Goal: Transaction & Acquisition: Download file/media

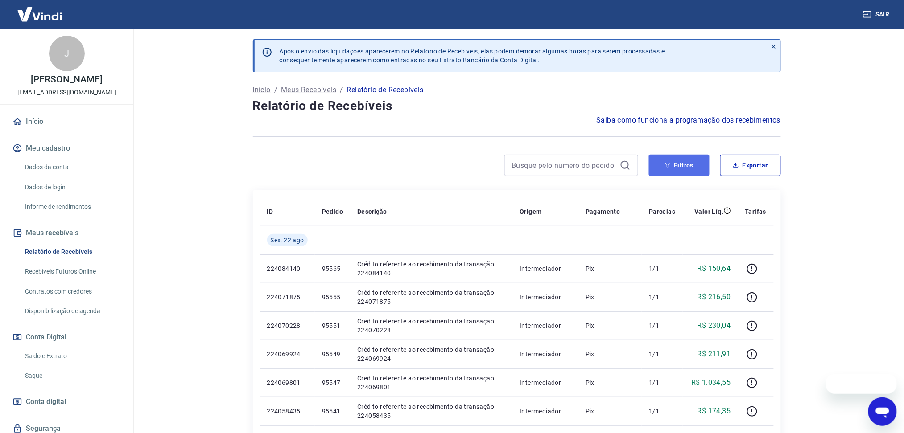
click at [685, 175] on button "Filtros" at bounding box center [679, 165] width 61 height 21
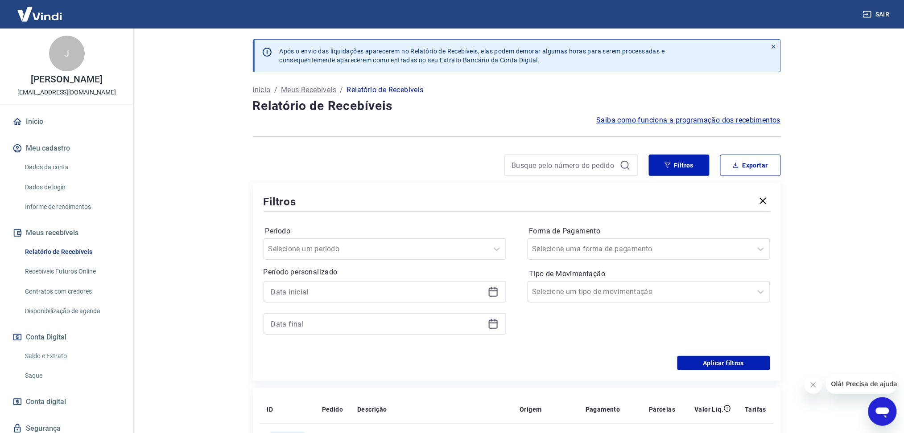
click at [488, 289] on icon at bounding box center [493, 292] width 11 height 11
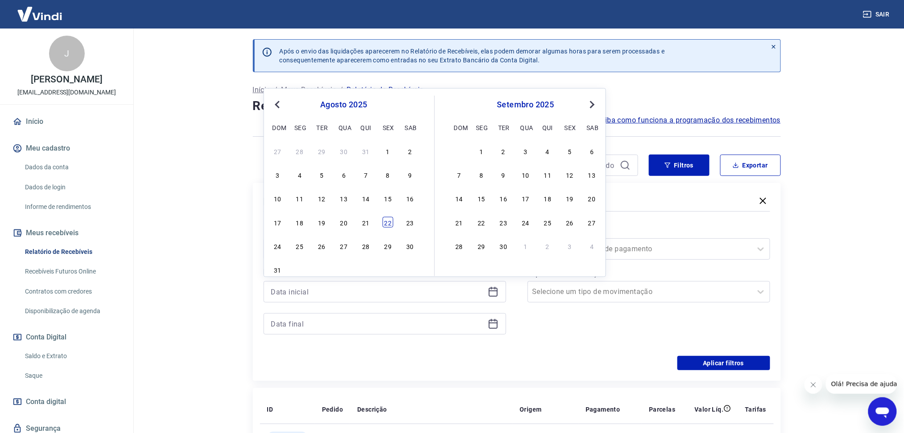
click at [390, 227] on div "22" at bounding box center [388, 222] width 11 height 11
click at [495, 327] on icon at bounding box center [493, 324] width 11 height 11
type input "[DATE]"
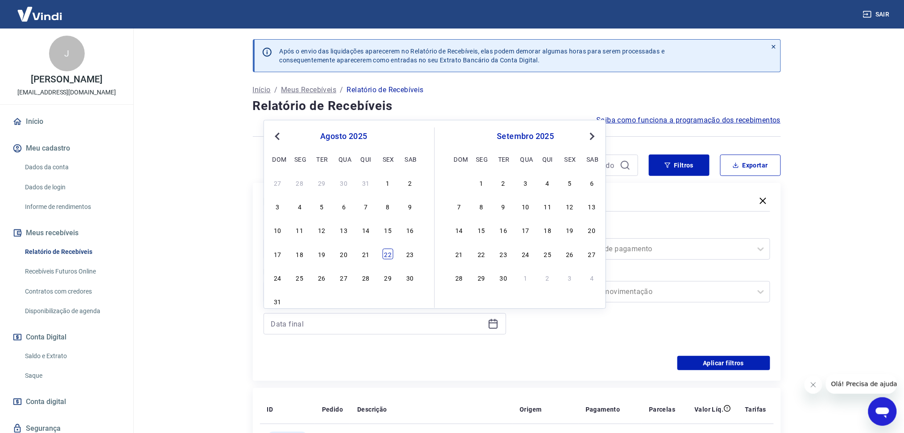
click at [384, 257] on div "22" at bounding box center [388, 254] width 11 height 11
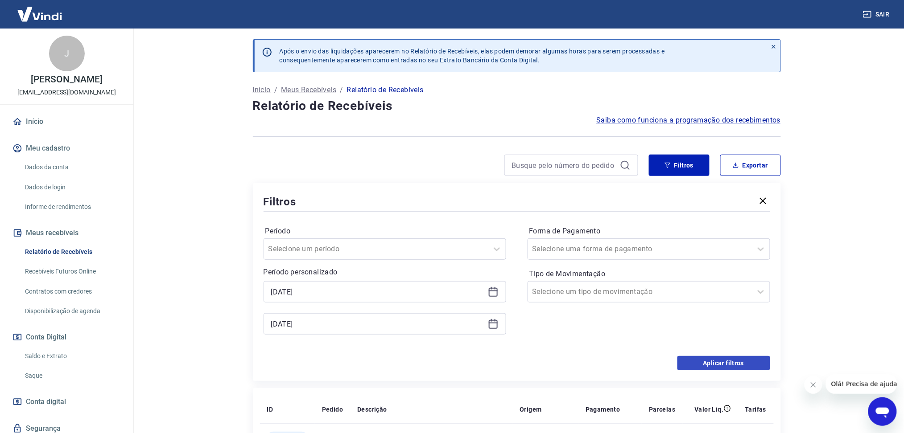
type input "[DATE]"
click at [693, 364] on button "Aplicar filtros" at bounding box center [723, 363] width 93 height 14
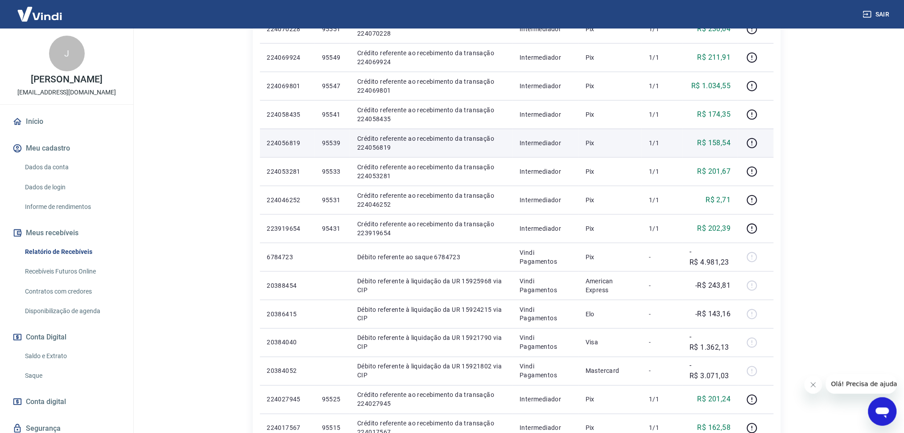
scroll to position [59, 0]
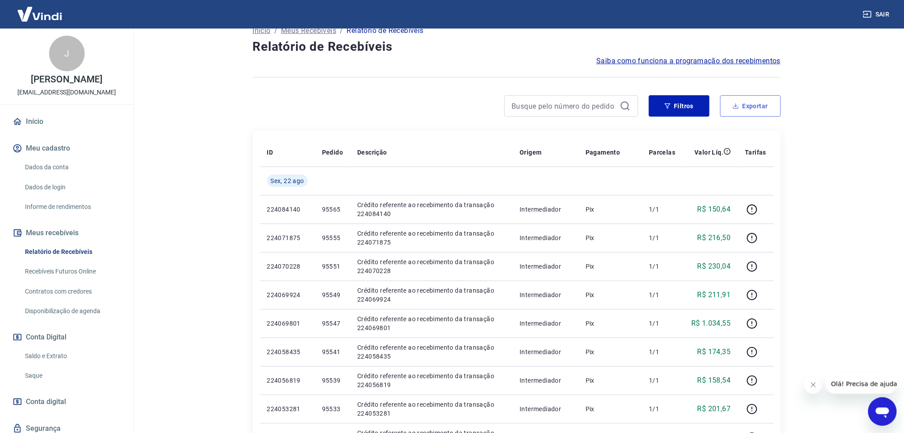
click at [752, 105] on button "Exportar" at bounding box center [750, 105] width 61 height 21
type input "[DATE]"
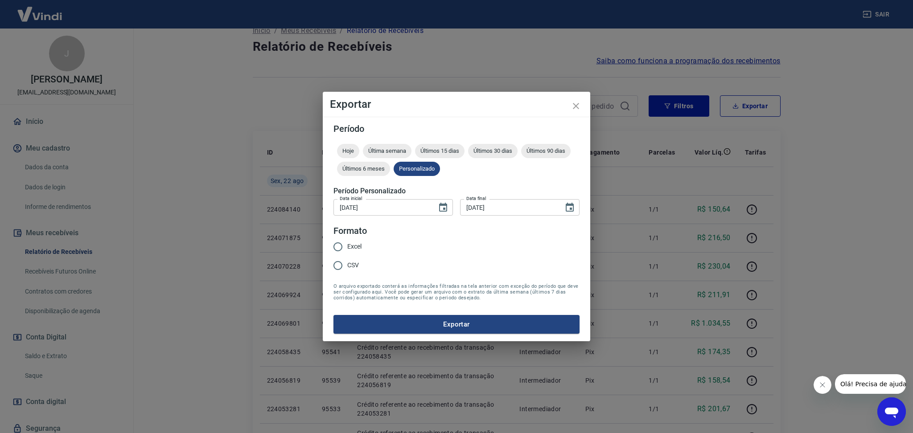
click at [334, 251] on input "Excel" at bounding box center [338, 247] width 19 height 19
radio input "true"
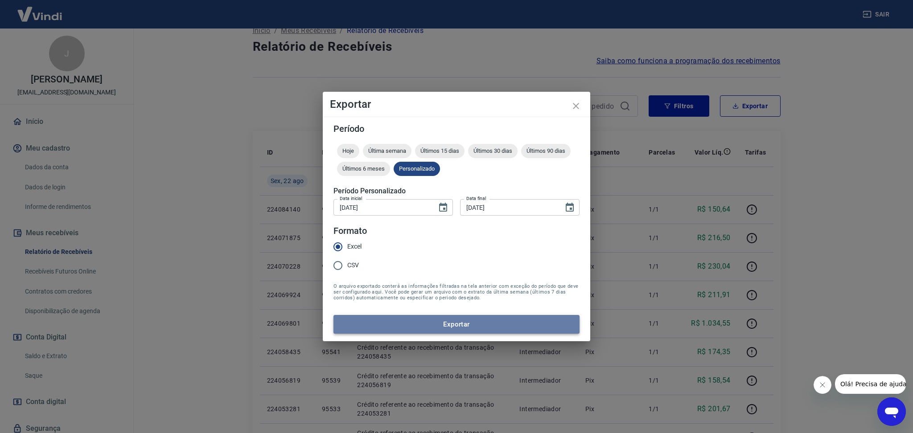
click at [404, 333] on button "Exportar" at bounding box center [457, 324] width 246 height 19
